Goal: Check status: Check status

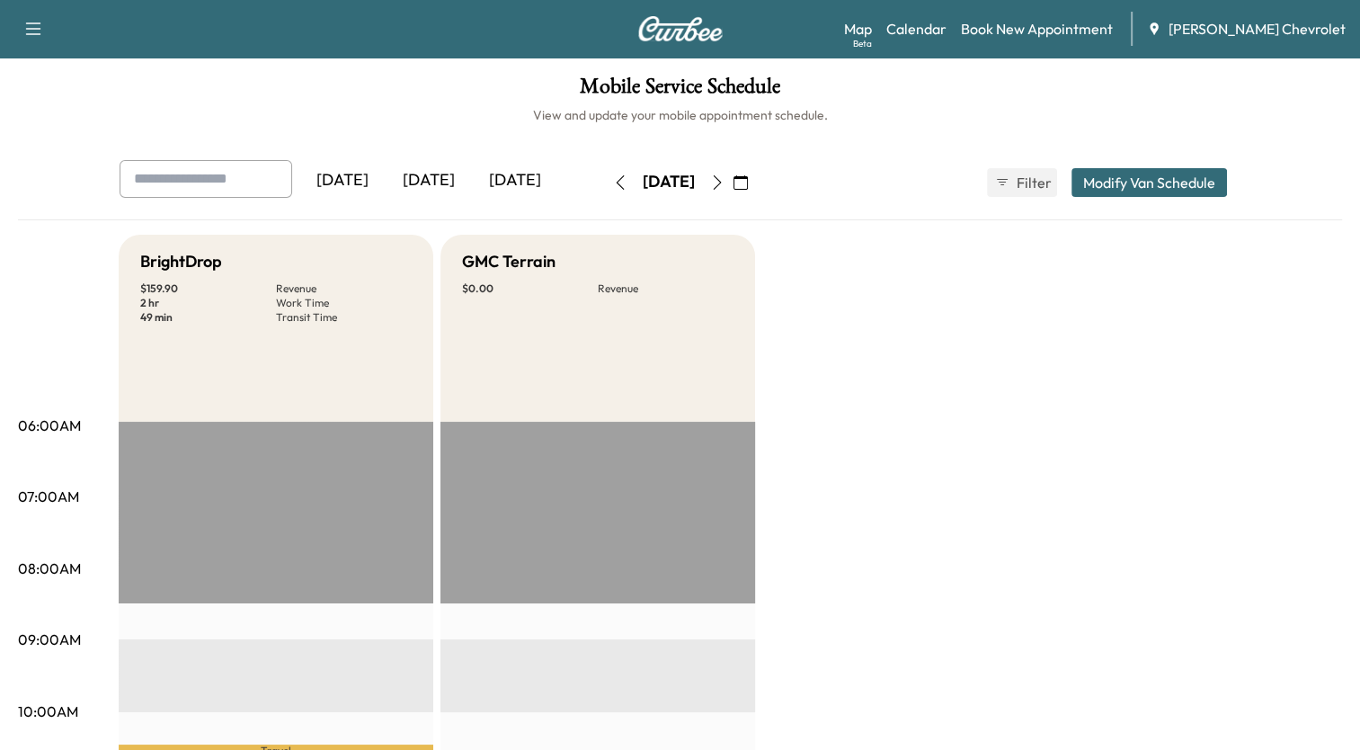
click at [613, 182] on icon "button" at bounding box center [620, 182] width 14 height 14
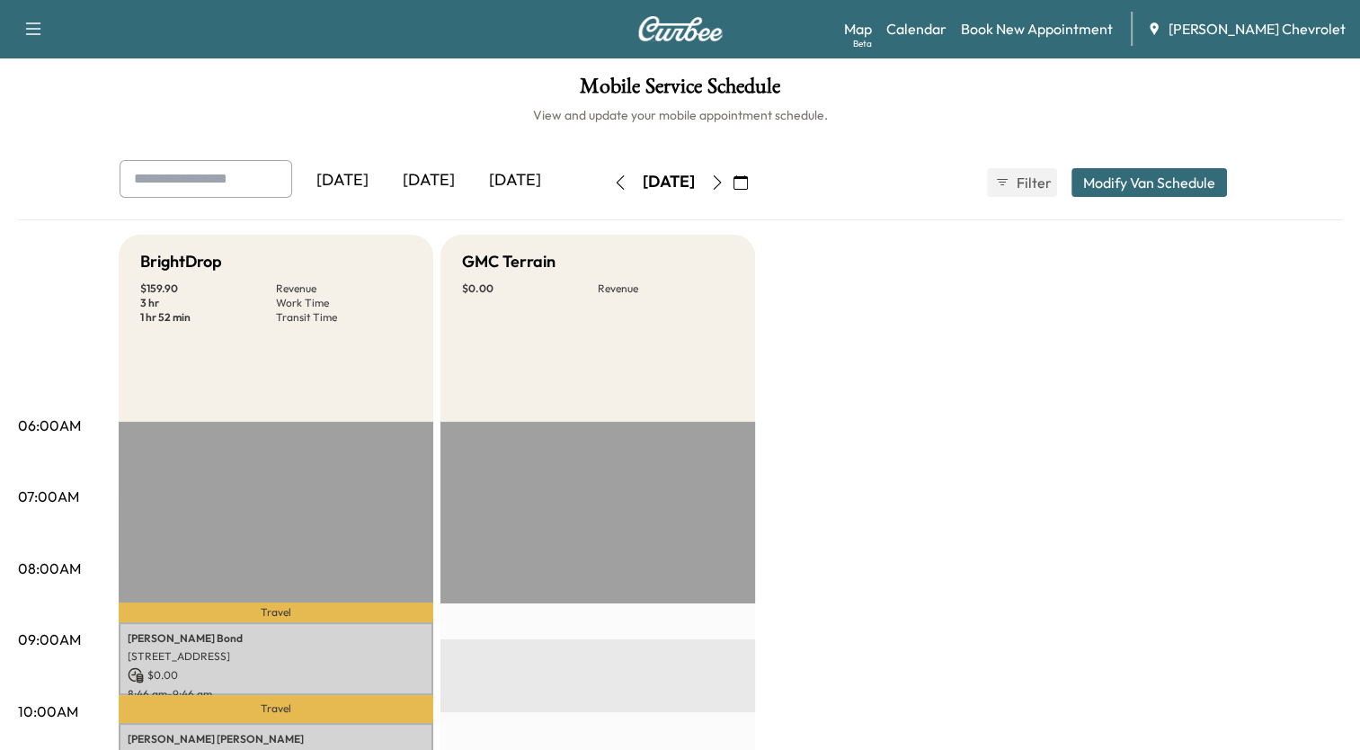
click at [725, 175] on icon "button" at bounding box center [717, 182] width 14 height 14
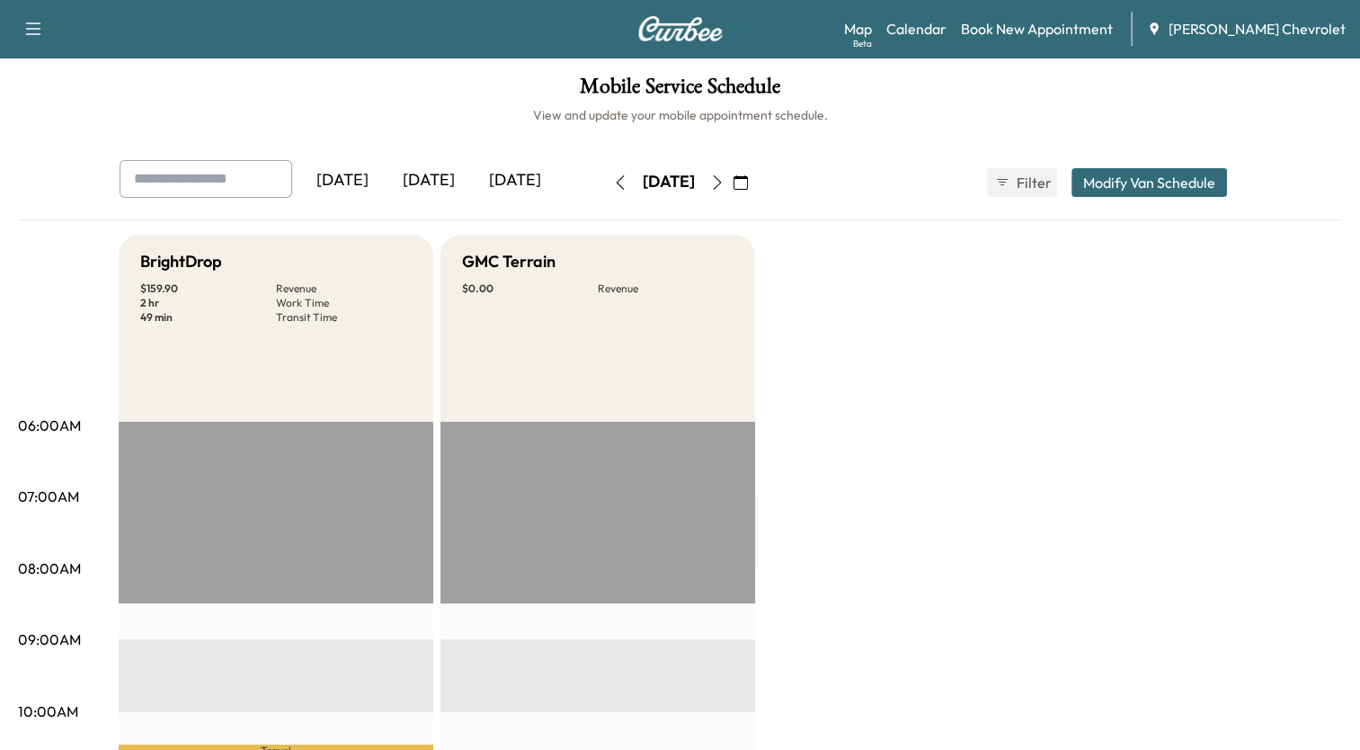
click at [725, 181] on icon "button" at bounding box center [717, 182] width 14 height 14
click at [725, 182] on icon "button" at bounding box center [717, 182] width 14 height 14
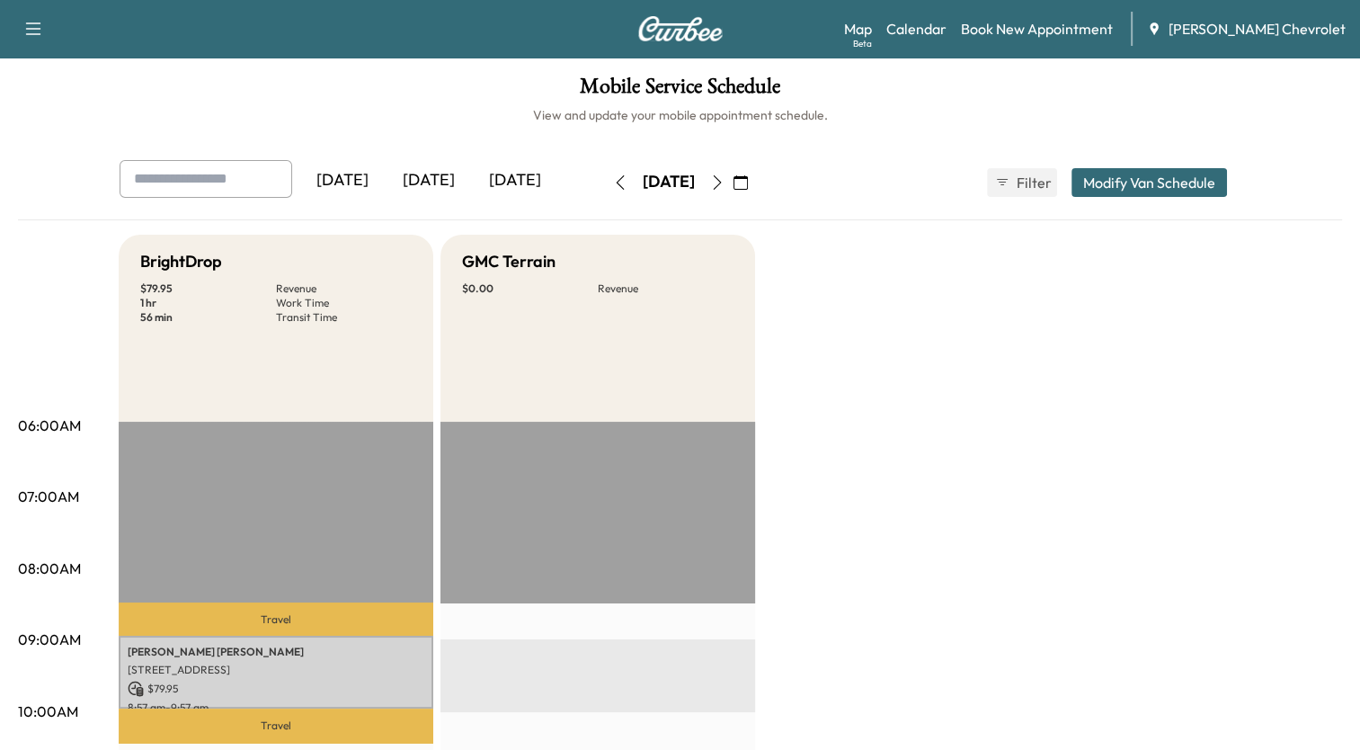
click at [613, 182] on icon "button" at bounding box center [620, 182] width 14 height 14
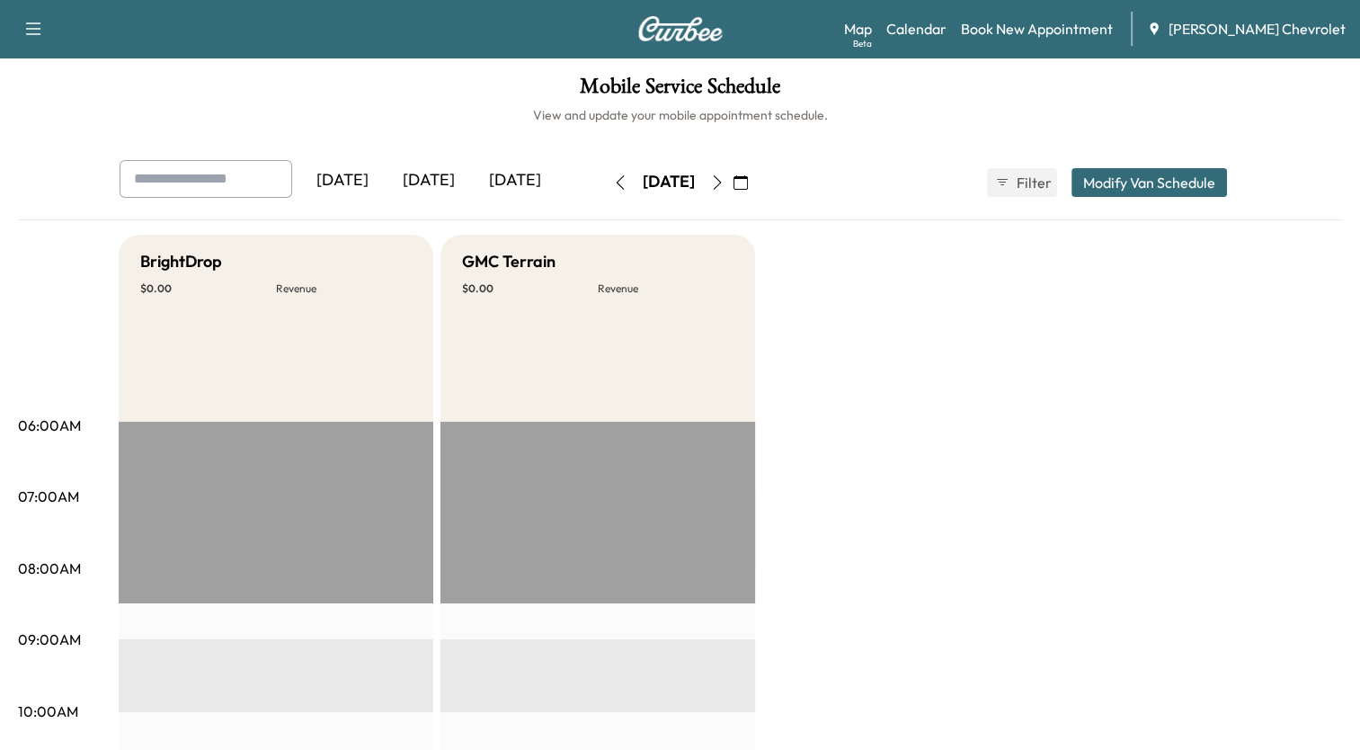
click at [613, 184] on icon "button" at bounding box center [620, 182] width 14 height 14
